Goal: Task Accomplishment & Management: Use online tool/utility

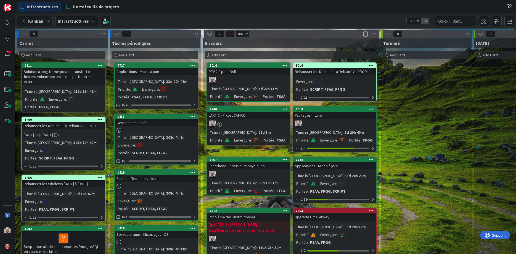
click at [328, 74] on div "Rehausser les Debian 11 à Debian 12 - PROD" at bounding box center [334, 71] width 83 height 7
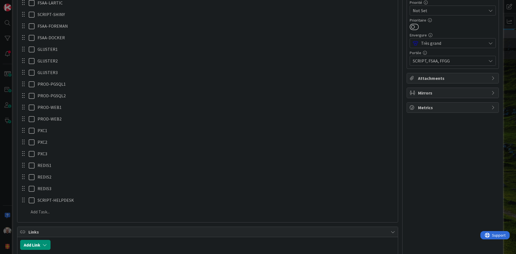
scroll to position [138, 0]
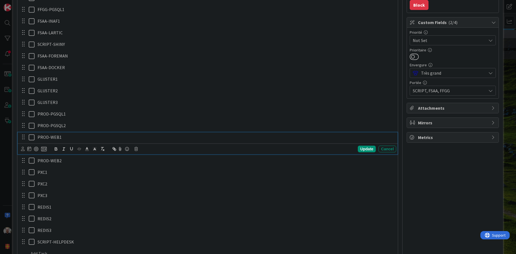
click at [32, 137] on icon at bounding box center [33, 137] width 8 height 7
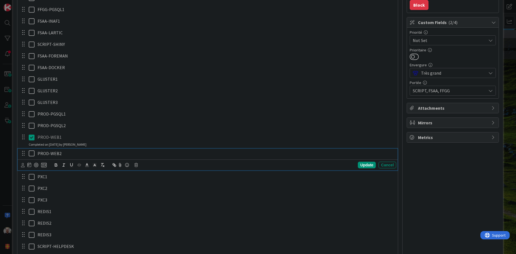
click at [32, 152] on icon at bounding box center [33, 153] width 8 height 7
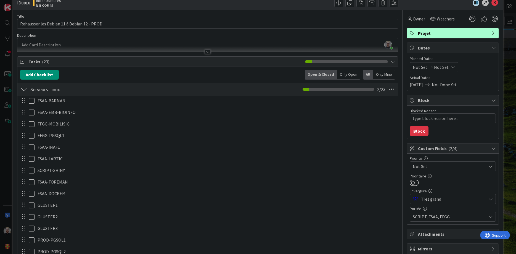
scroll to position [5, 0]
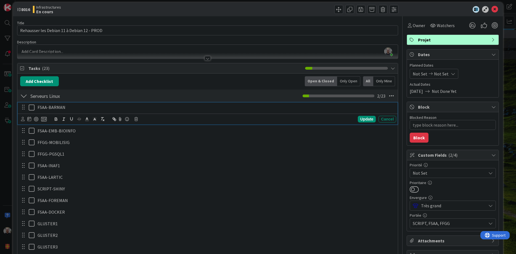
click at [100, 109] on p "FSAA-BARMAN" at bounding box center [216, 107] width 356 height 6
click at [166, 84] on div "Add Checklist Open & Closed Only Open All Only Mine" at bounding box center [207, 81] width 375 height 10
click at [496, 9] on icon at bounding box center [494, 9] width 7 height 7
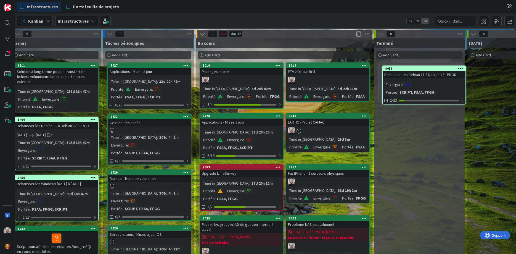
scroll to position [0, 8]
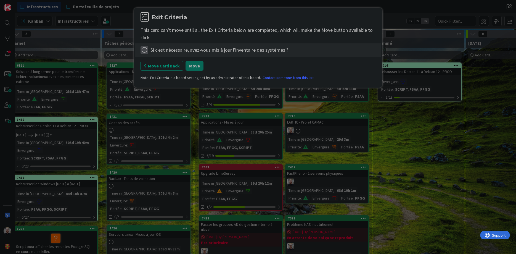
click at [145, 49] on icon at bounding box center [144, 50] width 8 height 8
click at [156, 62] on link "Complete" at bounding box center [174, 61] width 69 height 8
click at [195, 67] on button "Move" at bounding box center [194, 66] width 18 height 10
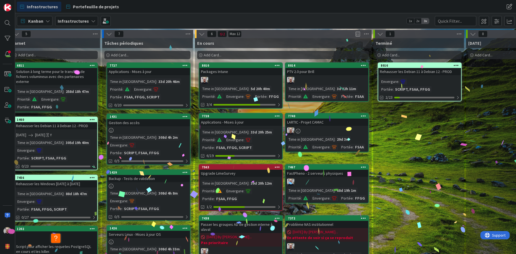
click at [63, 116] on link "1460 Copy Card Back Board Infrastructures Column En cours Carnet Tâches périodi…" at bounding box center [56, 143] width 84 height 54
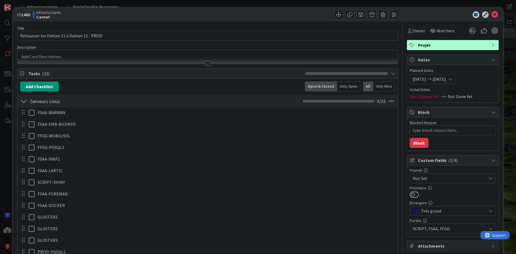
scroll to position [132, 0]
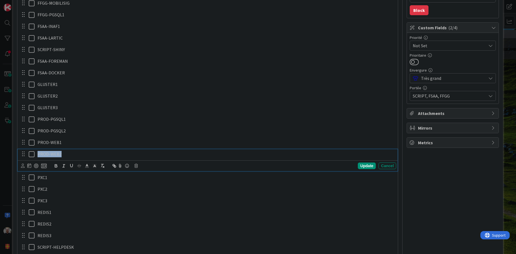
drag, startPoint x: 71, startPoint y: 155, endPoint x: 20, endPoint y: 154, distance: 51.1
click at [35, 154] on div "PROD-WEB2" at bounding box center [215, 154] width 361 height 10
click at [137, 165] on icon at bounding box center [135, 166] width 3 height 4
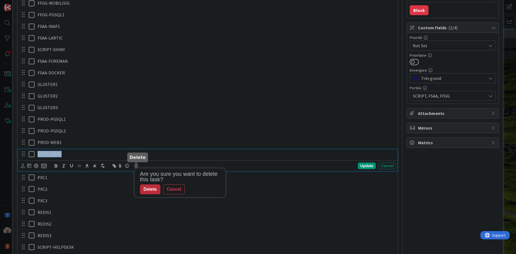
click at [153, 189] on div "Delete" at bounding box center [150, 189] width 20 height 10
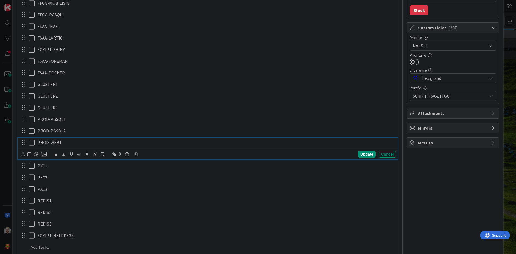
click at [71, 143] on p "PROD-WEB1" at bounding box center [216, 142] width 356 height 6
click at [136, 155] on icon at bounding box center [135, 154] width 3 height 4
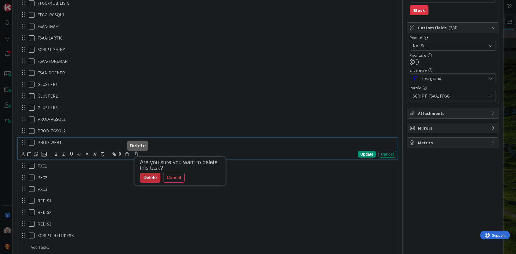
click at [153, 178] on div "Delete" at bounding box center [150, 178] width 20 height 10
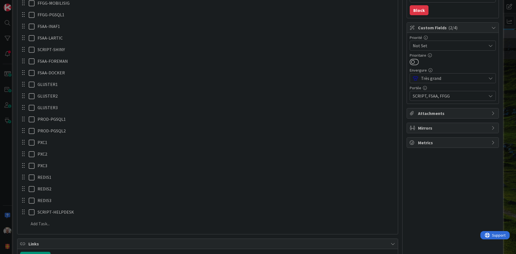
scroll to position [0, 0]
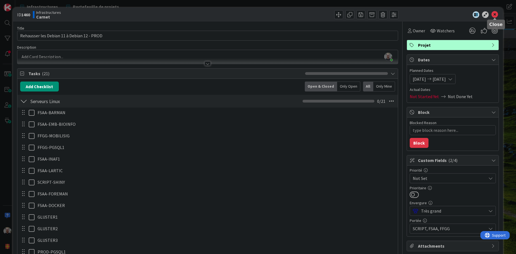
click at [495, 15] on icon at bounding box center [494, 14] width 7 height 7
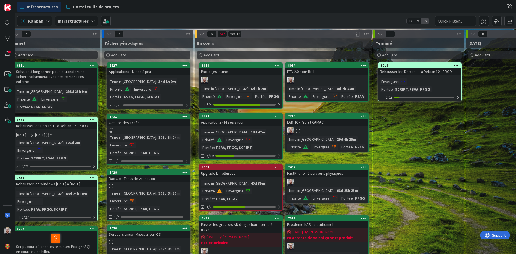
type textarea "x"
